Goal: Transaction & Acquisition: Purchase product/service

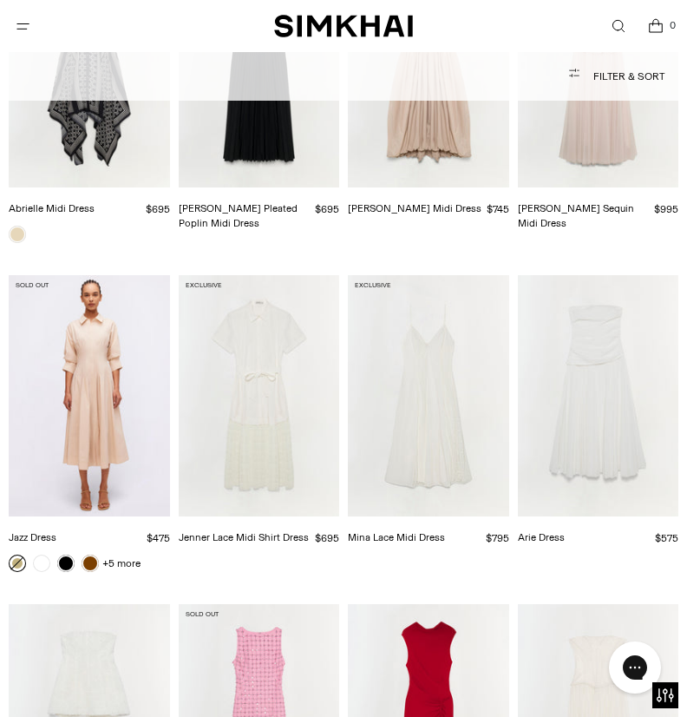
scroll to position [6678, 0]
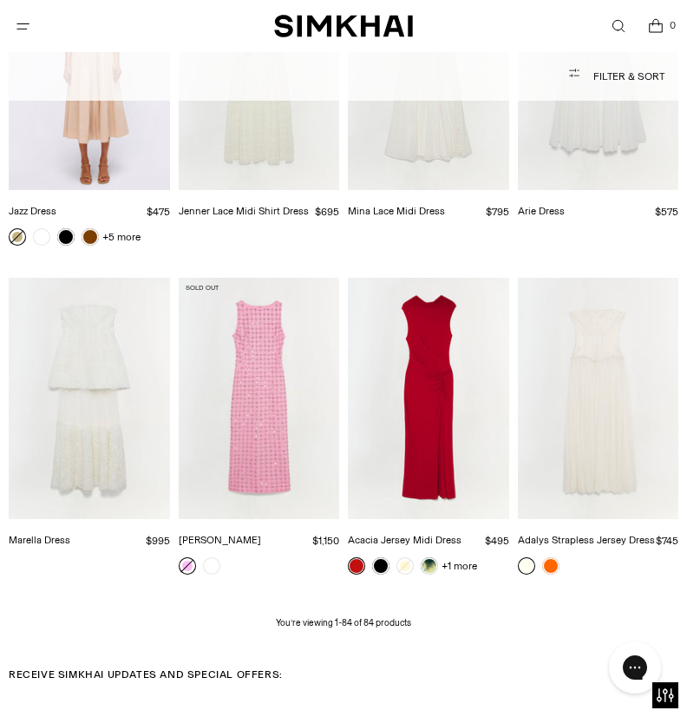
click at [0, 0] on img "Acacia Jersey Midi Dress" at bounding box center [0, 0] width 0 height 0
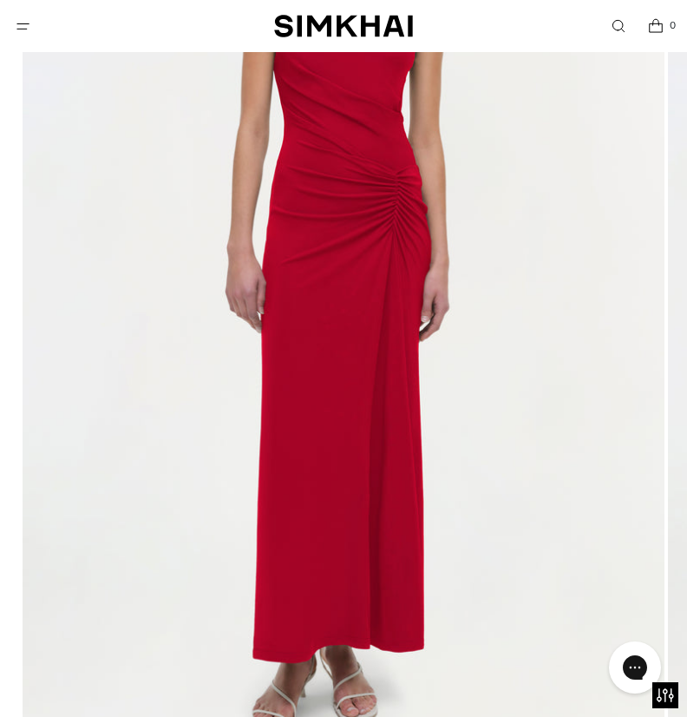
scroll to position [389, 0]
click at [533, 301] on img at bounding box center [344, 283] width 642 height 963
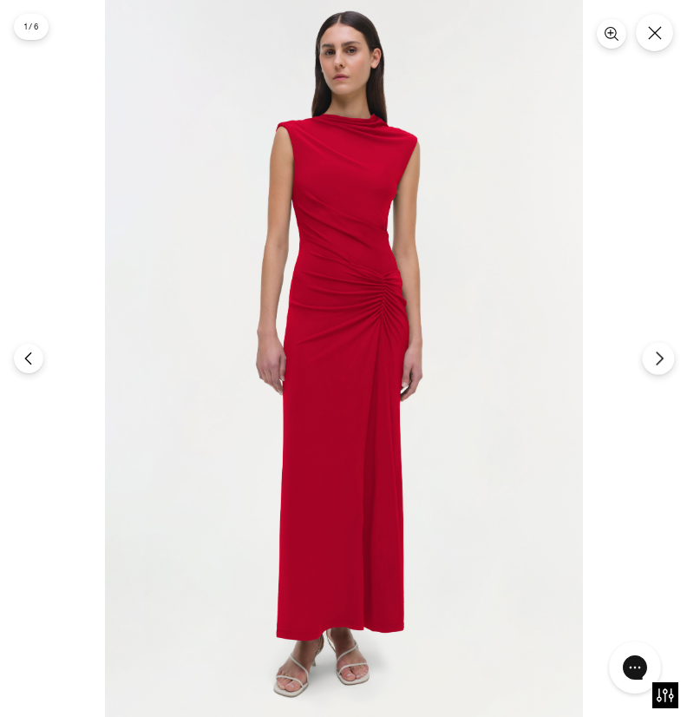
click at [659, 357] on icon "Next" at bounding box center [660, 359] width 16 height 16
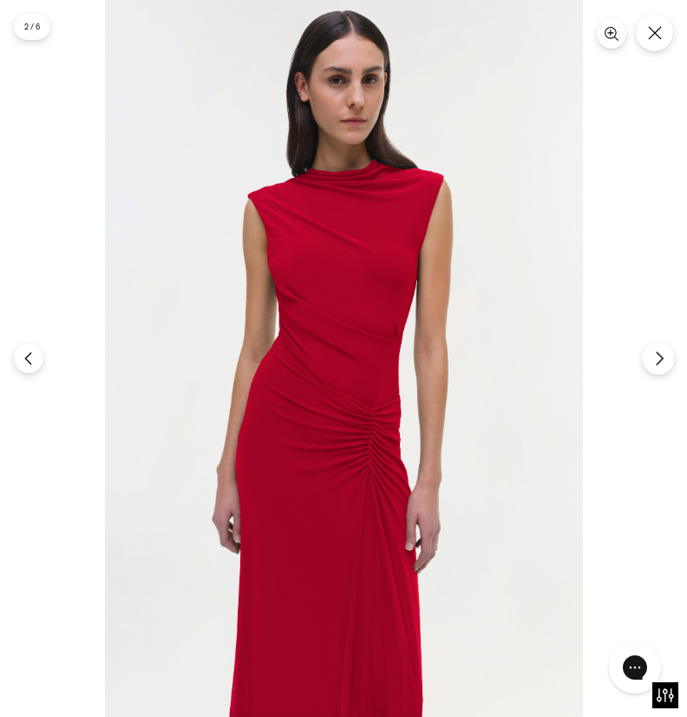
click at [665, 358] on icon "Next" at bounding box center [660, 359] width 16 height 16
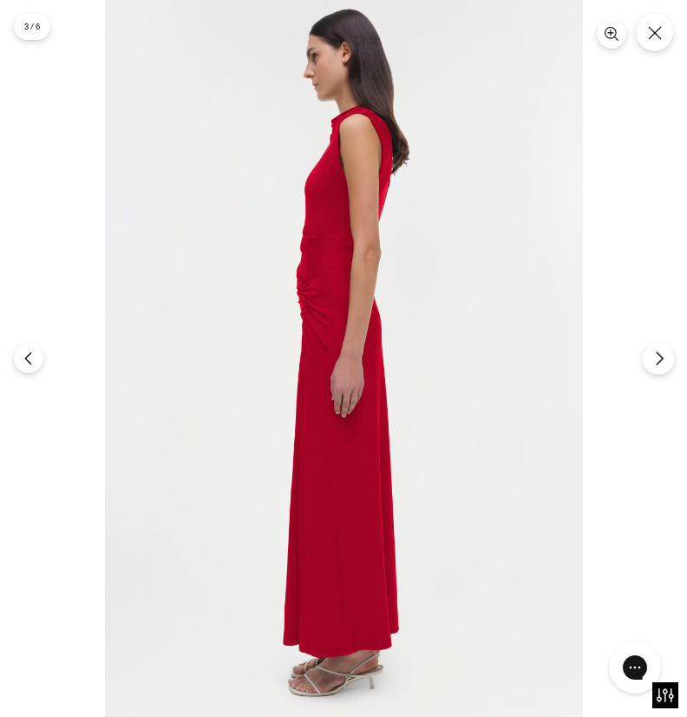
click at [665, 358] on icon "Next" at bounding box center [660, 359] width 16 height 16
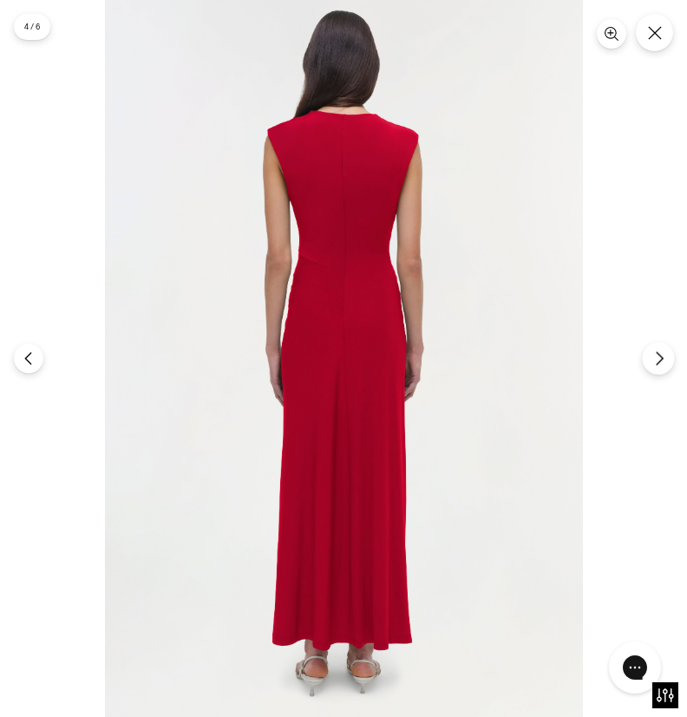
click at [665, 358] on icon "Next" at bounding box center [660, 359] width 16 height 16
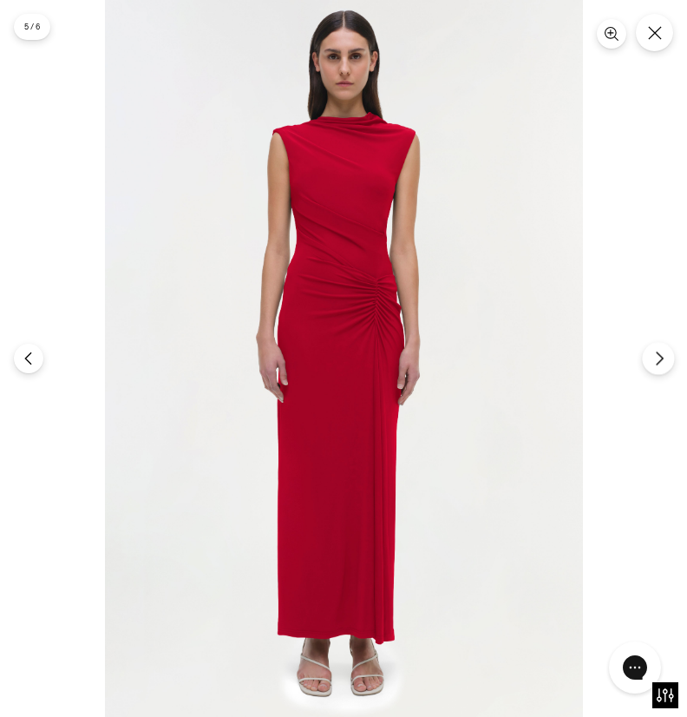
click at [665, 358] on icon "Next" at bounding box center [660, 359] width 16 height 16
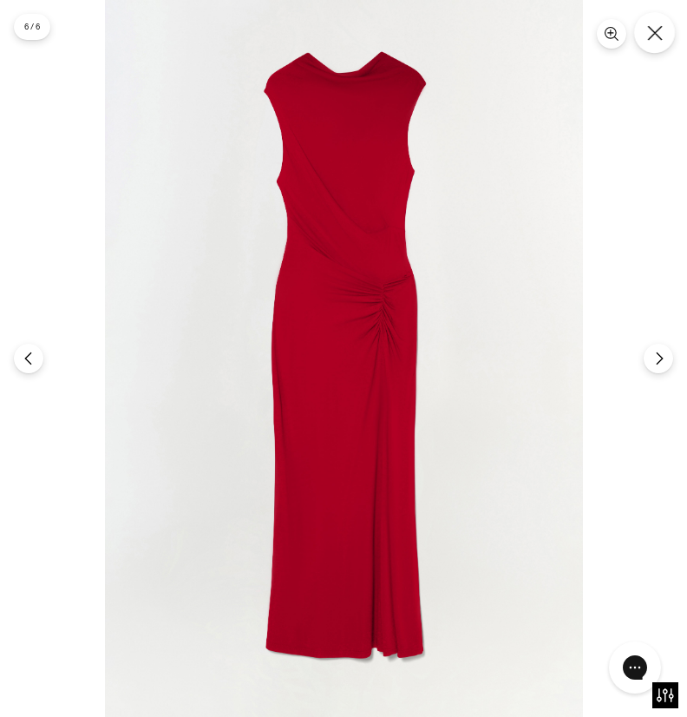
click at [655, 29] on icon "Close" at bounding box center [655, 33] width 16 height 16
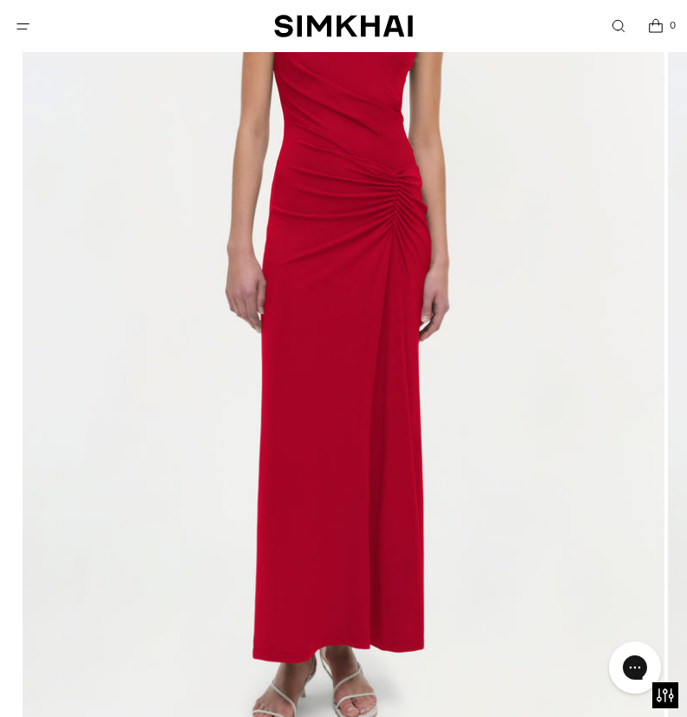
scroll to position [0, 0]
